Goal: Task Accomplishment & Management: Use online tool/utility

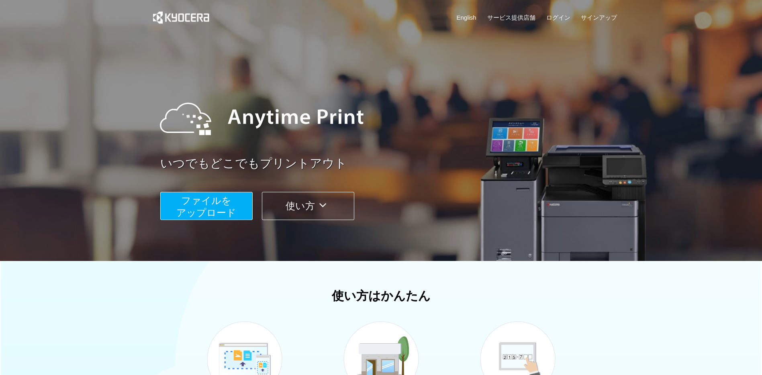
click at [219, 203] on span "ファイルを ​​アップロード" at bounding box center [206, 206] width 60 height 23
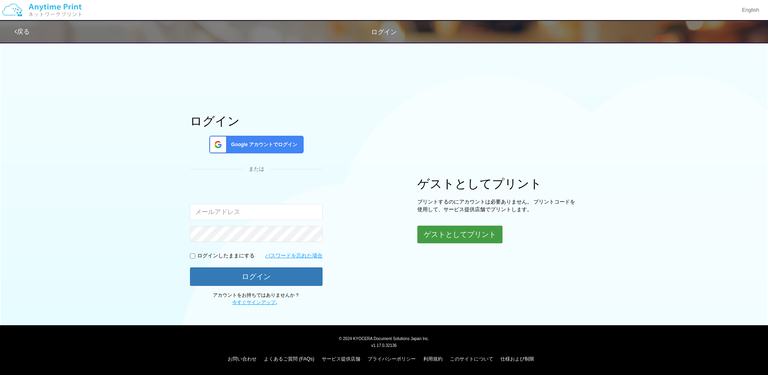
click at [458, 230] on button "ゲストとしてプリント" at bounding box center [459, 235] width 85 height 18
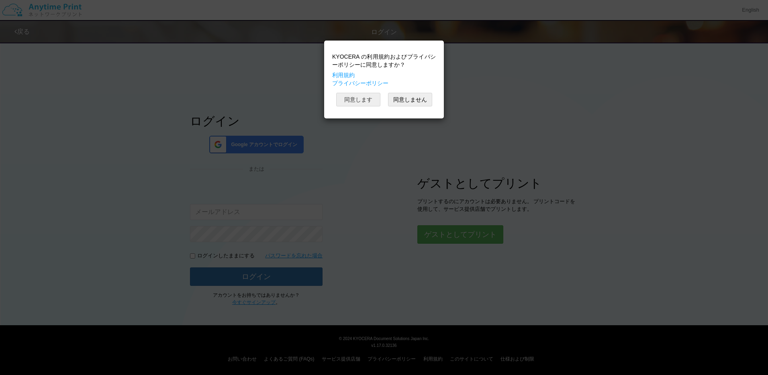
click at [361, 99] on button "同意します" at bounding box center [358, 100] width 44 height 14
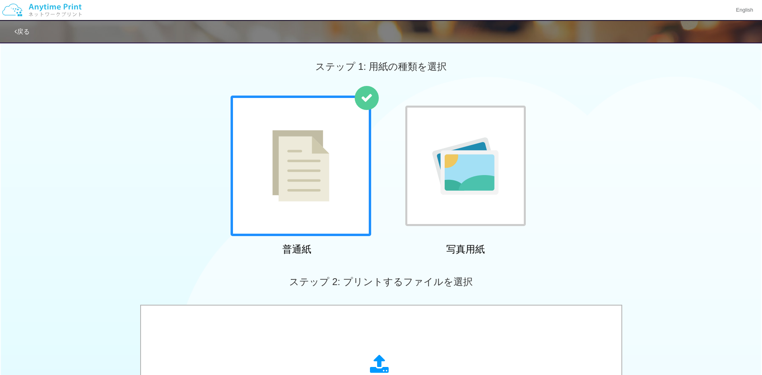
click at [484, 154] on img at bounding box center [465, 165] width 66 height 57
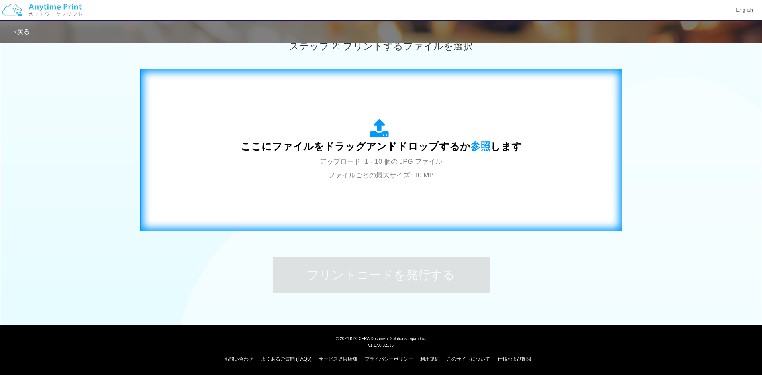
scroll to position [234, 0]
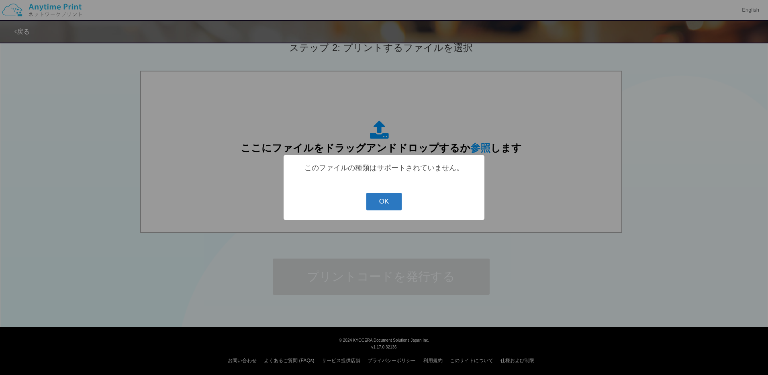
click at [376, 201] on button "OK" at bounding box center [384, 202] width 36 height 18
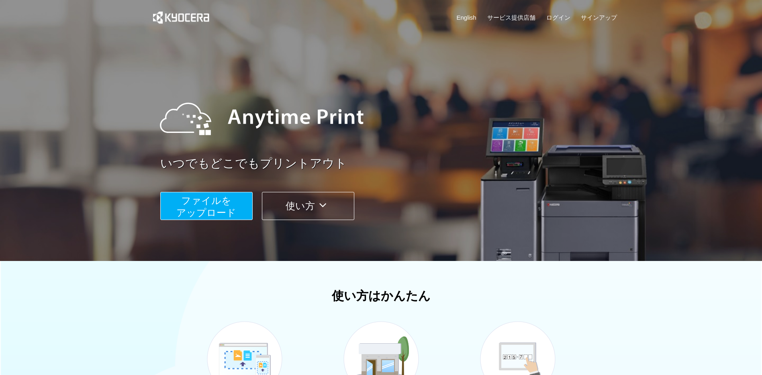
click at [228, 208] on span "ファイルを ​​アップロード" at bounding box center [206, 206] width 60 height 23
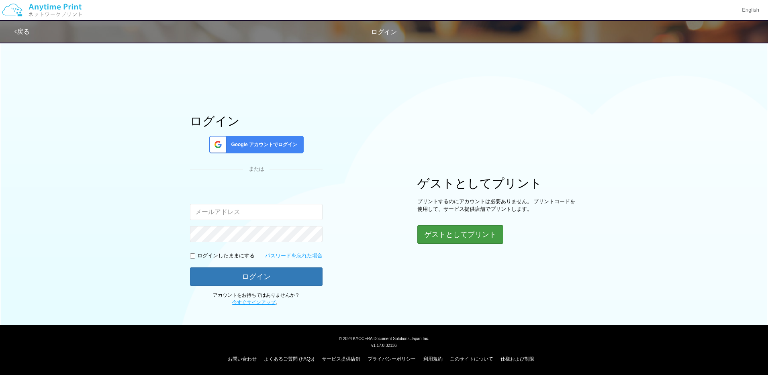
drag, startPoint x: 471, startPoint y: 222, endPoint x: 471, endPoint y: 228, distance: 6.0
click at [471, 222] on div "ゲストとしてプリント プリントするのにアカウントは必要ありません。 プリントコードを使用して、サービス提供店舗でプリントします。 ゲストとしてプリント" at bounding box center [497, 210] width 161 height 67
click at [471, 228] on button "ゲストとしてプリント" at bounding box center [459, 235] width 85 height 18
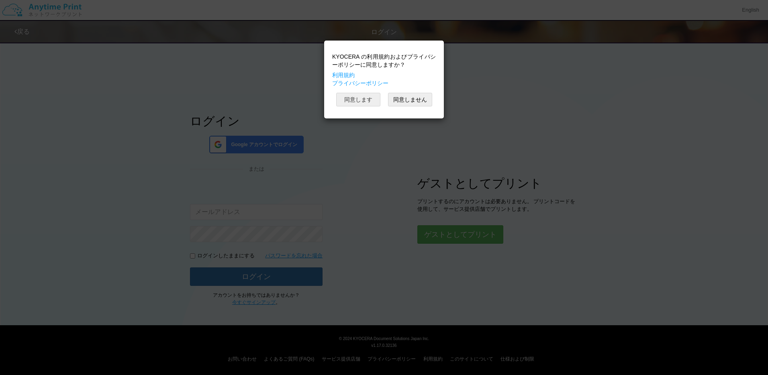
click at [356, 100] on button "同意します" at bounding box center [358, 100] width 44 height 14
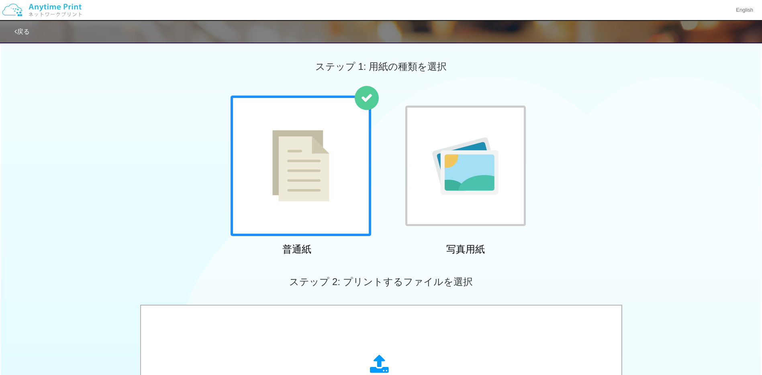
click at [448, 136] on div at bounding box center [465, 166] width 120 height 120
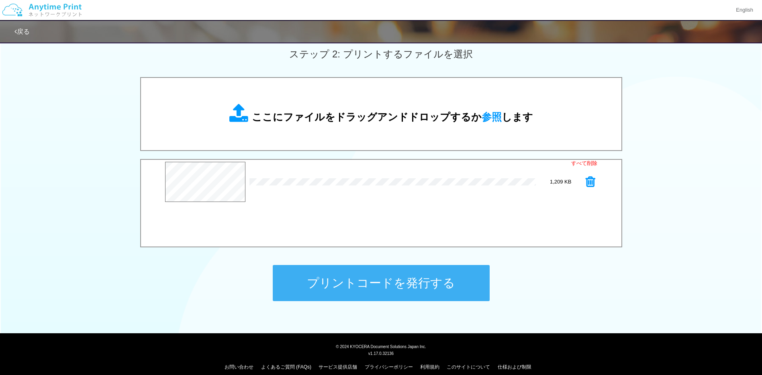
scroll to position [226, 0]
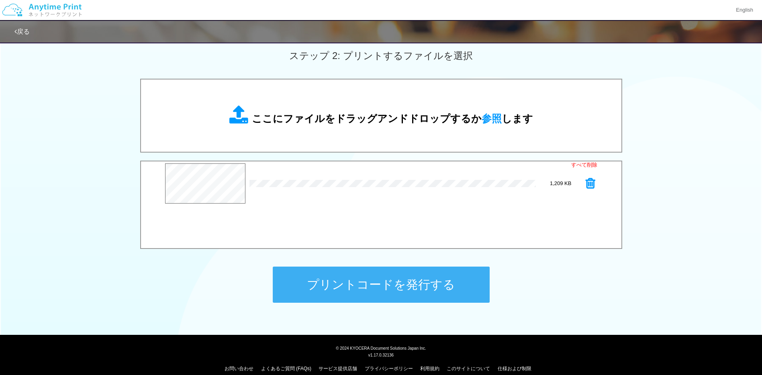
click at [435, 275] on button "プリントコードを発行する" at bounding box center [381, 285] width 217 height 36
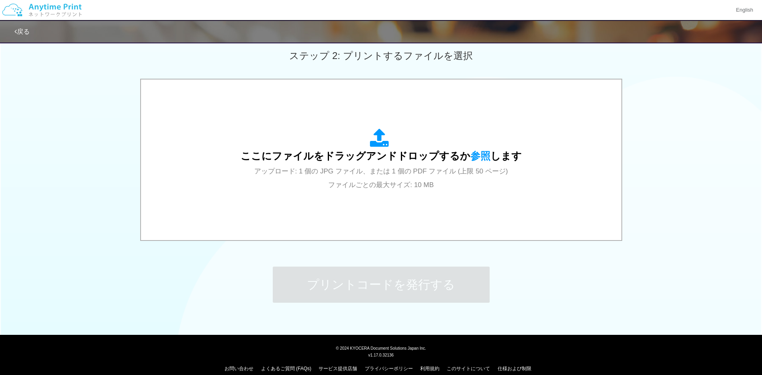
scroll to position [0, 0]
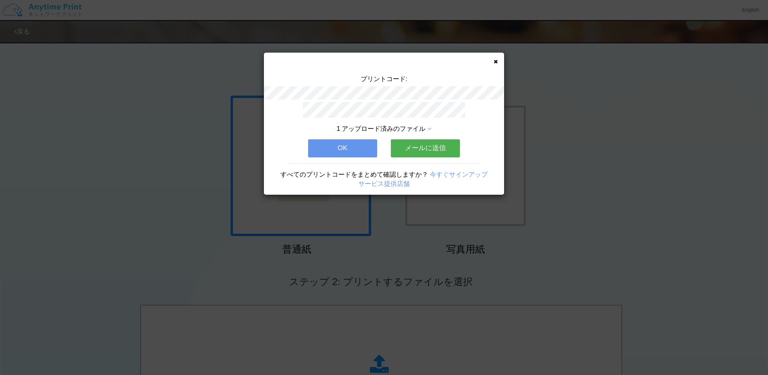
click at [433, 149] on button "メールに送信" at bounding box center [425, 148] width 69 height 18
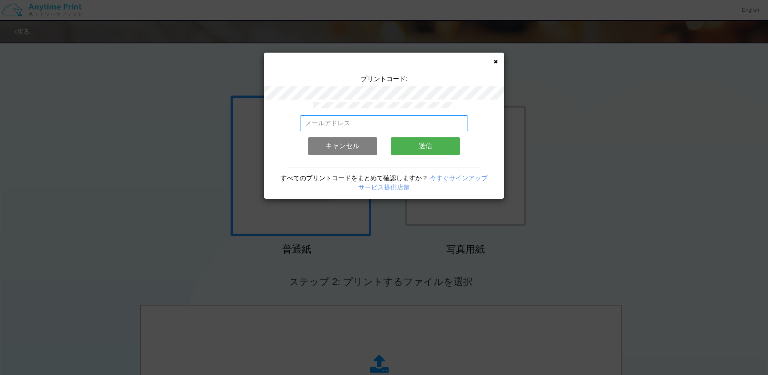
click at [380, 126] on input "email" at bounding box center [384, 123] width 168 height 16
type input "[EMAIL_ADDRESS][DOMAIN_NAME]"
click at [419, 148] on button "送信" at bounding box center [425, 146] width 69 height 18
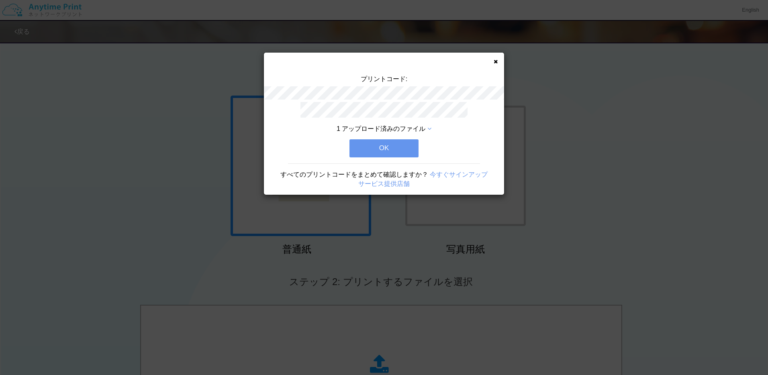
click at [397, 148] on button "OK" at bounding box center [383, 148] width 69 height 18
